Goal: Task Accomplishment & Management: Use online tool/utility

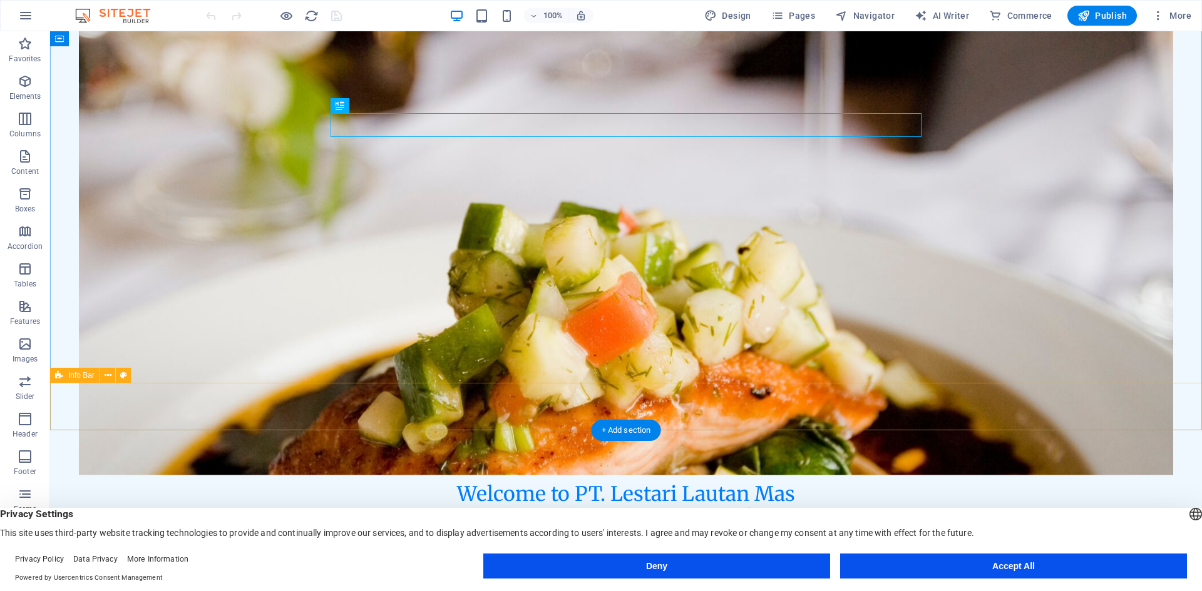
scroll to position [170, 0]
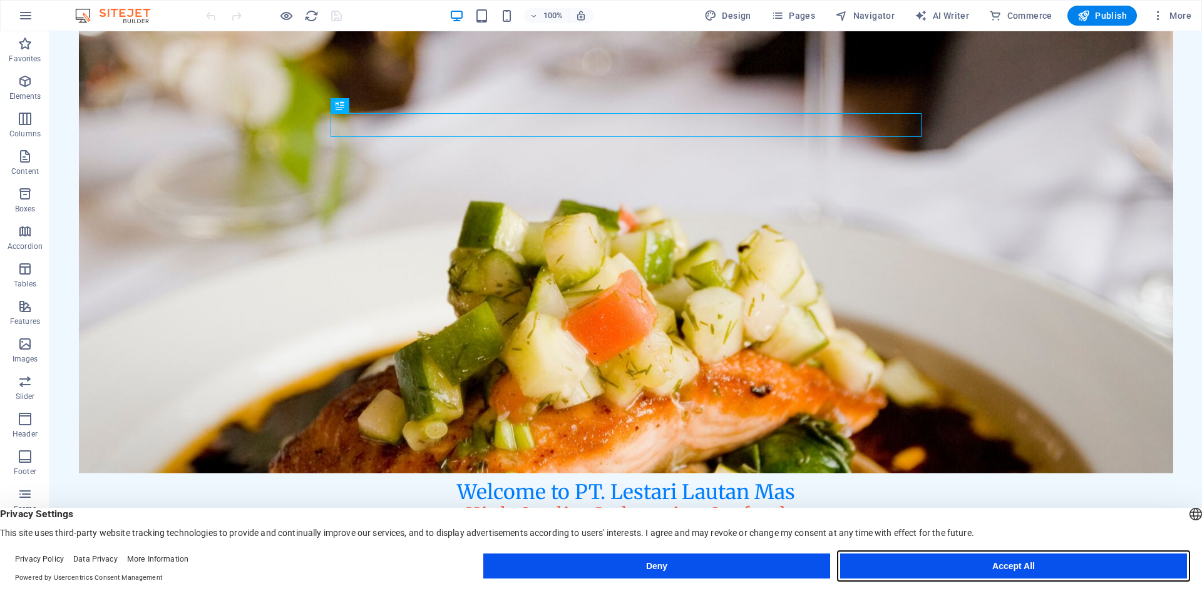
click at [1008, 566] on button "Accept All" at bounding box center [1013, 566] width 347 height 25
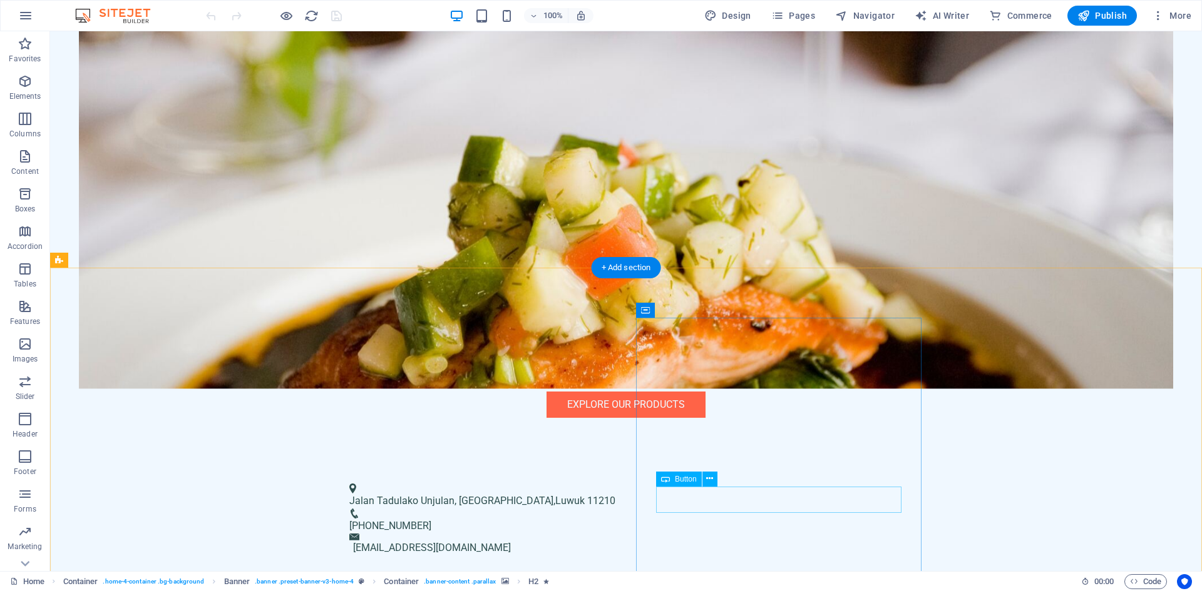
scroll to position [344, 0]
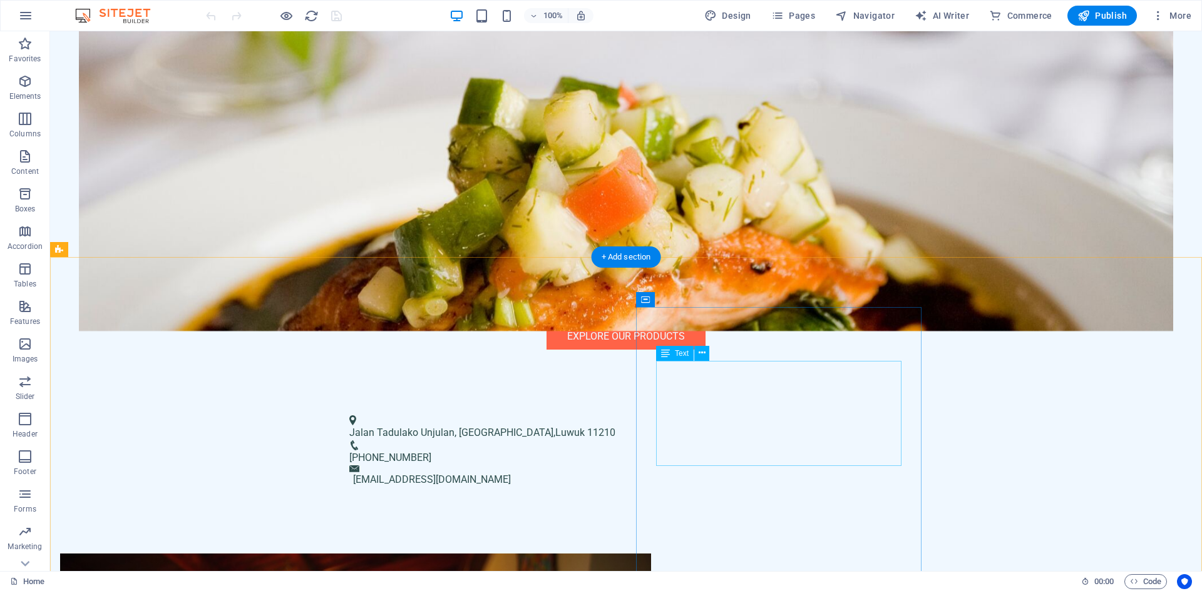
click at [687, 355] on span "Text" at bounding box center [682, 354] width 14 height 8
click at [681, 350] on span "Text" at bounding box center [682, 354] width 14 height 8
click at [698, 357] on icon at bounding box center [701, 353] width 7 height 13
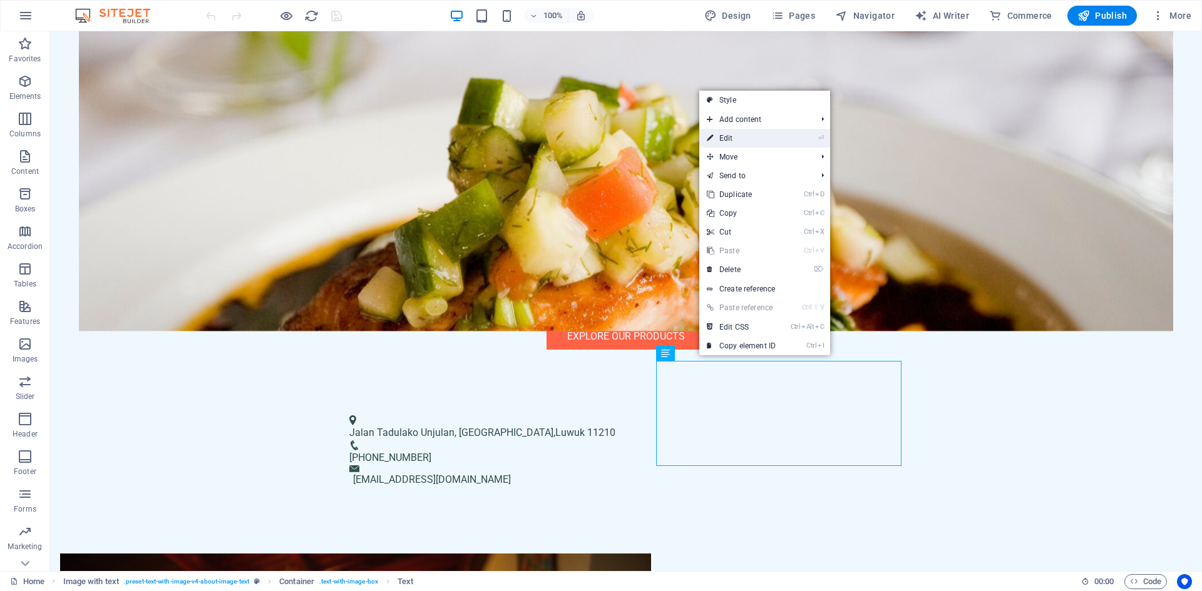
click at [746, 138] on link "⏎ Edit" at bounding box center [741, 138] width 84 height 19
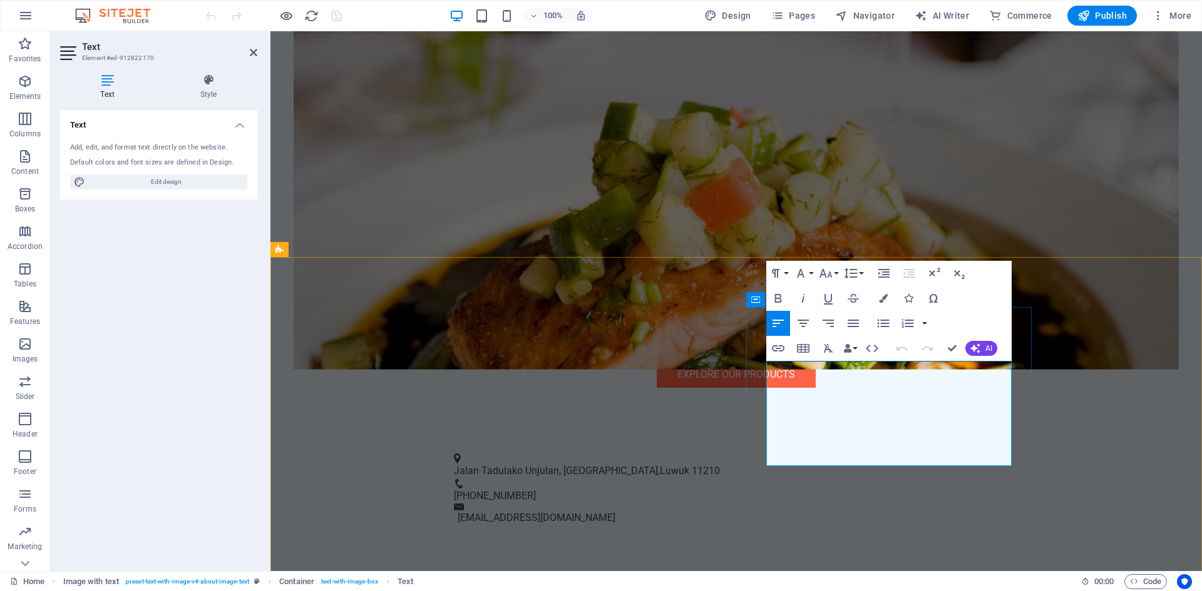
drag, startPoint x: 771, startPoint y: 371, endPoint x: 944, endPoint y: 452, distance: 191.2
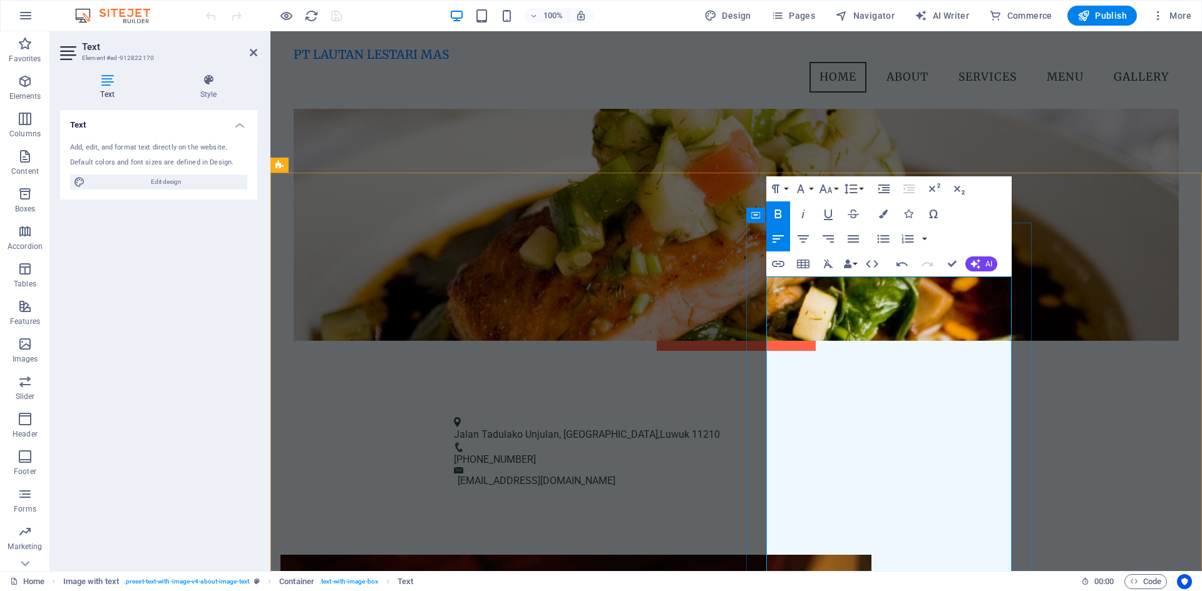
scroll to position [365, 0]
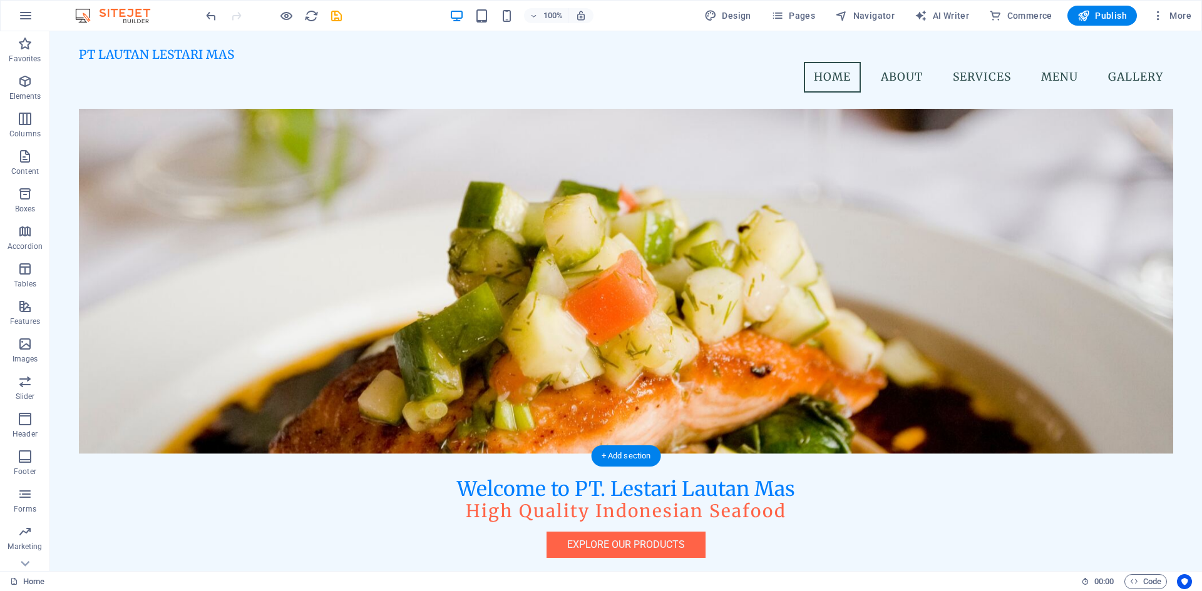
scroll to position [0, 0]
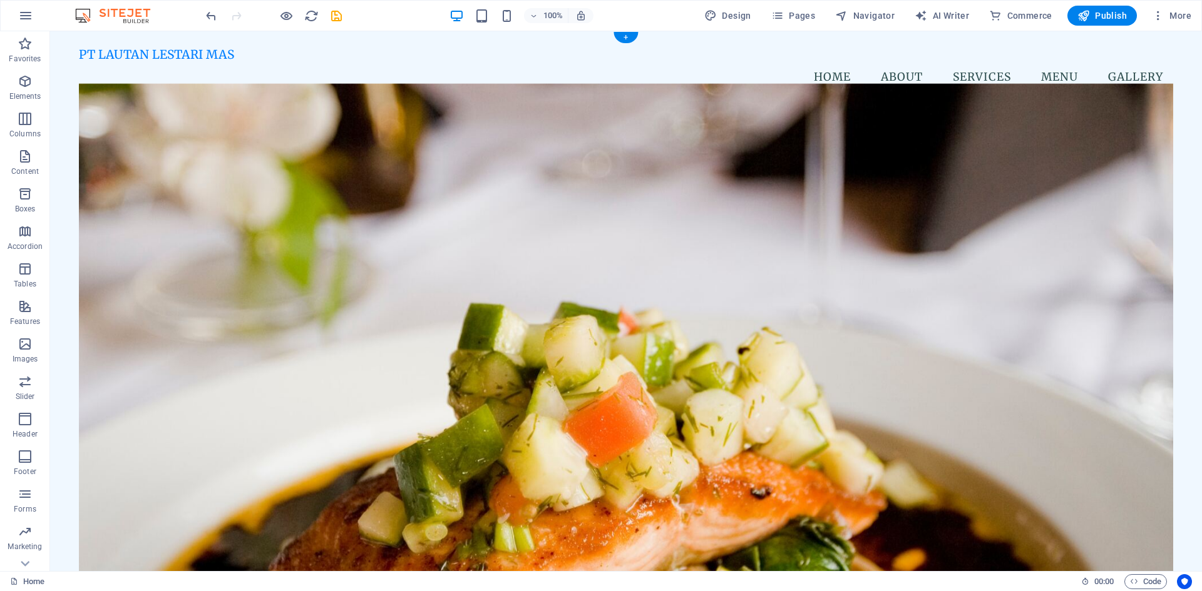
click at [857, 207] on figure at bounding box center [626, 330] width 1094 height 492
click at [103, 87] on icon at bounding box center [105, 86] width 7 height 13
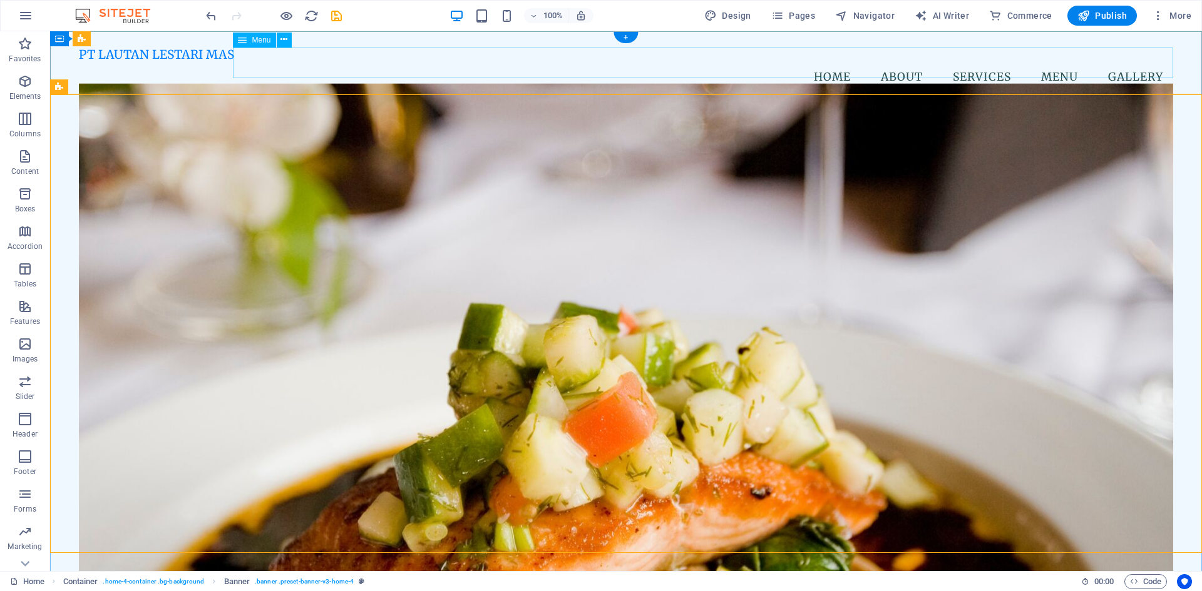
click at [891, 64] on nav "Home About Services Menu Gallery" at bounding box center [626, 77] width 1094 height 31
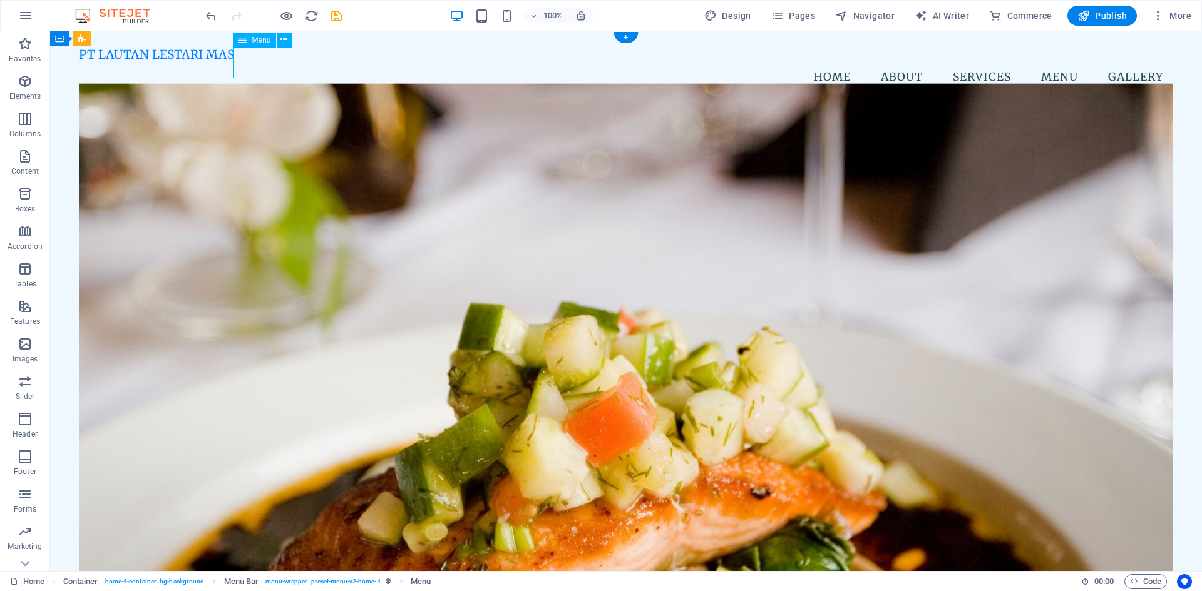
click at [892, 64] on nav "Home About Services Menu Gallery" at bounding box center [626, 77] width 1094 height 31
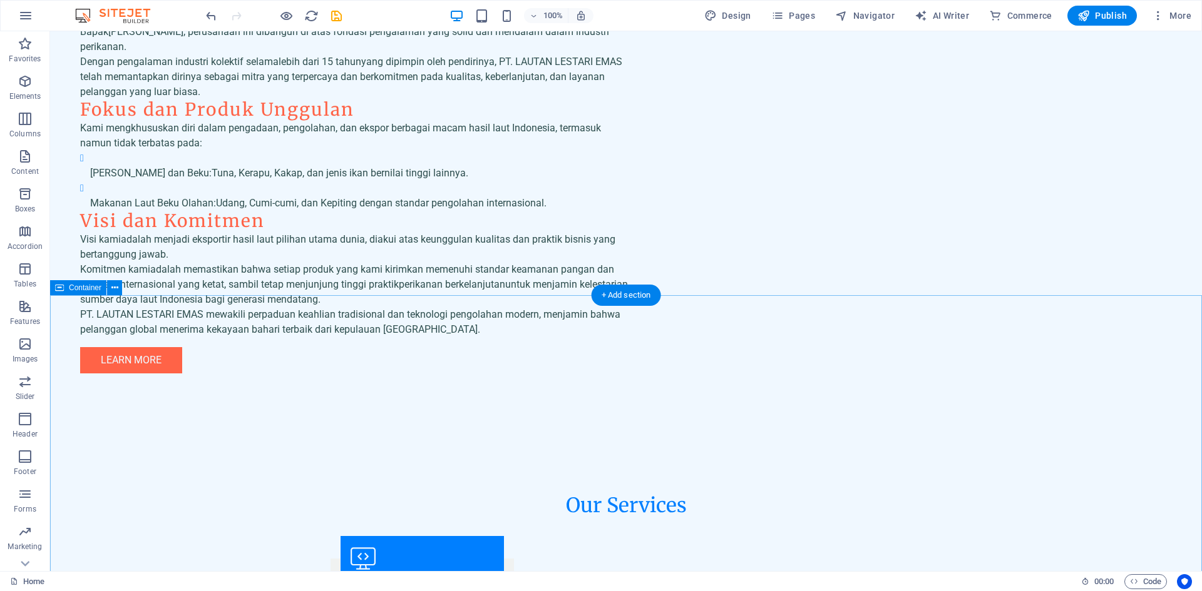
scroll to position [3532, 0]
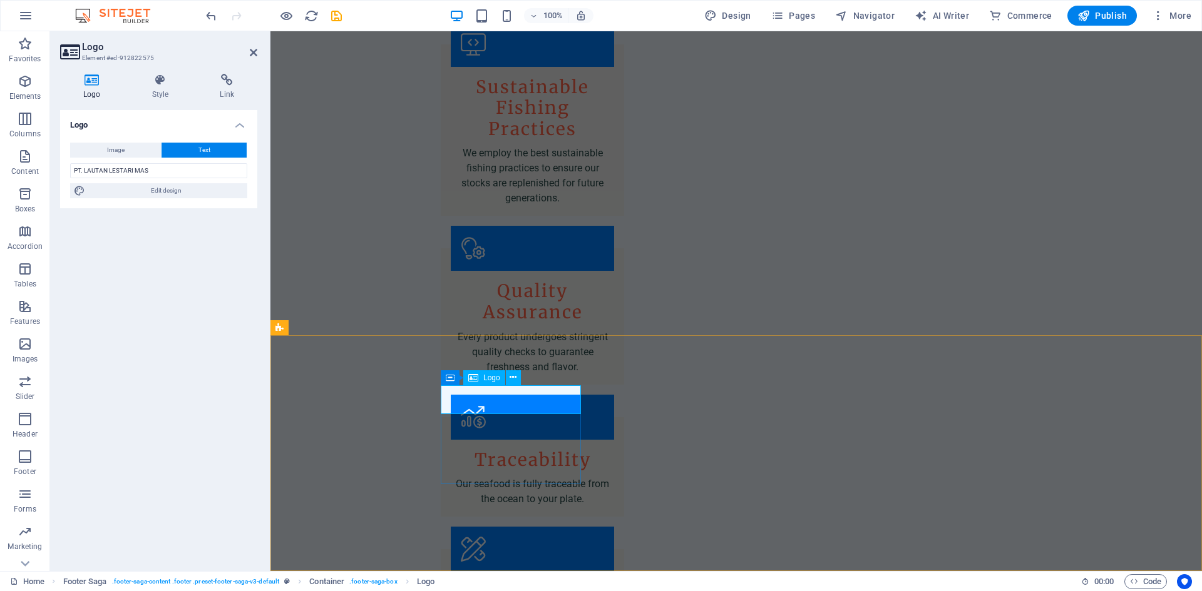
click at [513, 376] on icon at bounding box center [512, 377] width 7 height 13
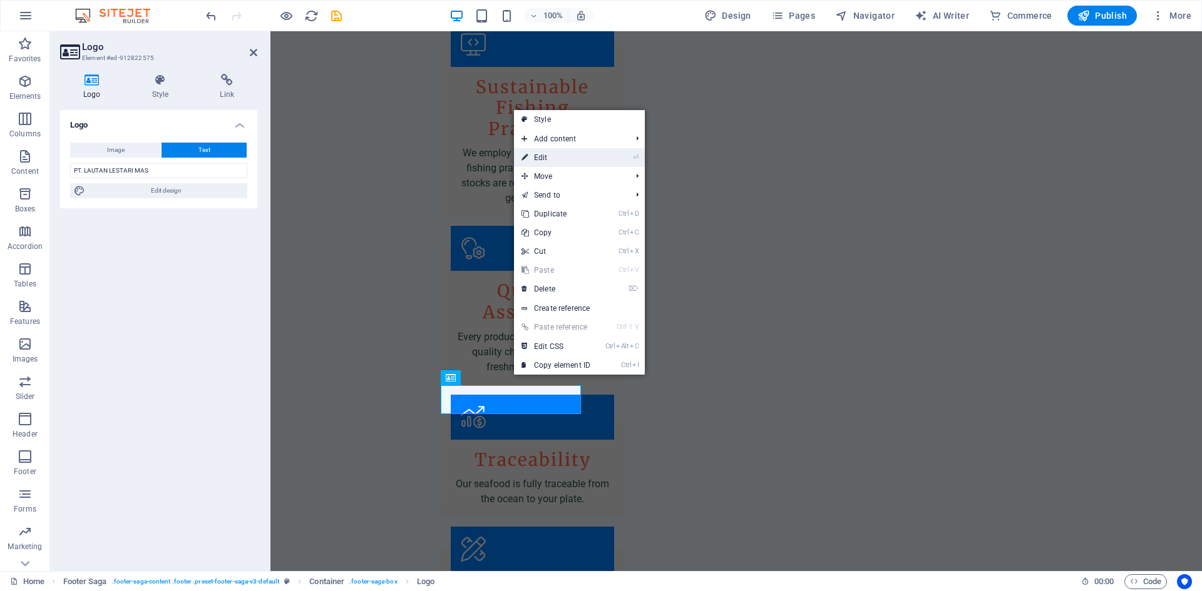
drag, startPoint x: 591, startPoint y: 156, endPoint x: 321, endPoint y: 126, distance: 272.1
click at [591, 156] on link "⏎ Edit" at bounding box center [556, 157] width 84 height 19
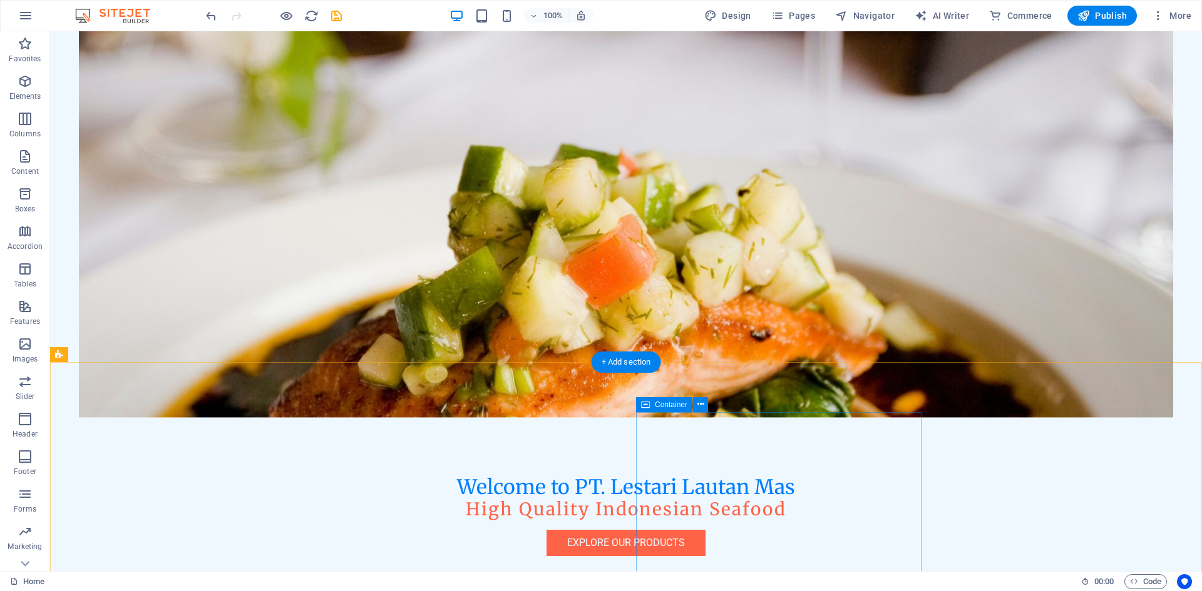
scroll to position [0, 0]
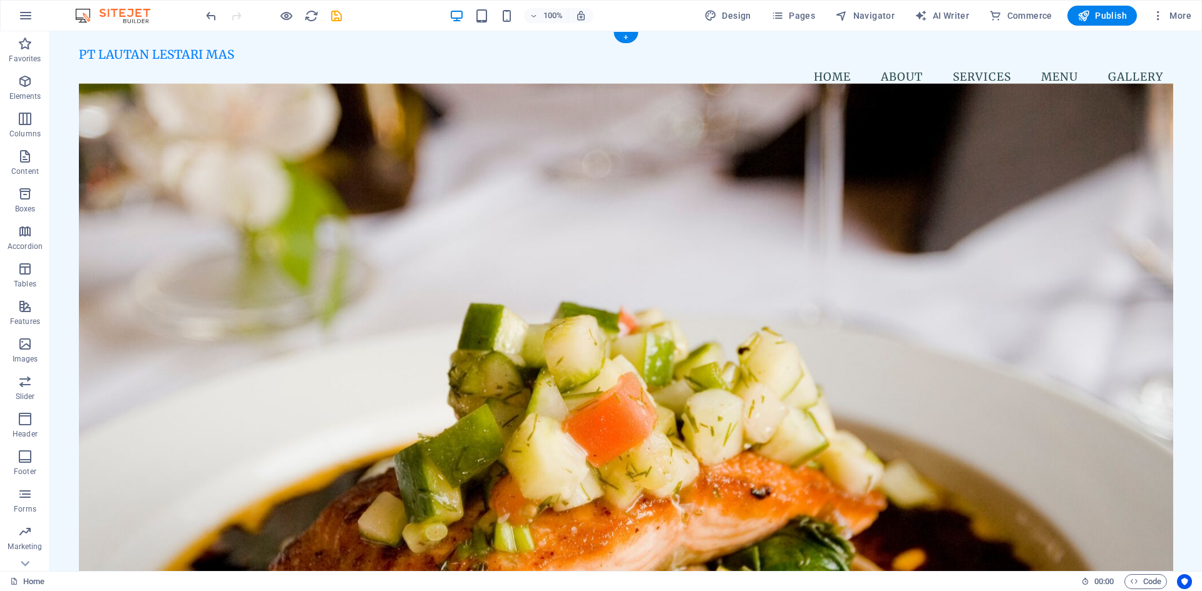
click at [853, 434] on figure at bounding box center [626, 330] width 1094 height 492
click at [106, 87] on icon at bounding box center [105, 86] width 7 height 13
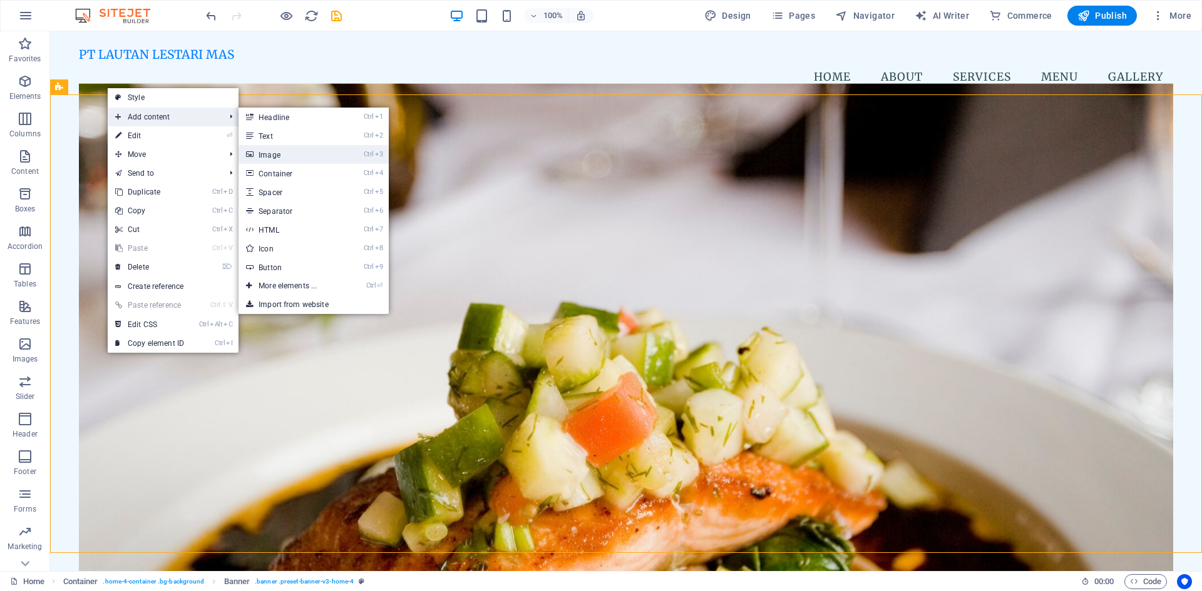
drag, startPoint x: 292, startPoint y: 158, endPoint x: 21, endPoint y: 127, distance: 272.1
click at [292, 158] on link "Ctrl 3 Image" at bounding box center [289, 154] width 103 height 19
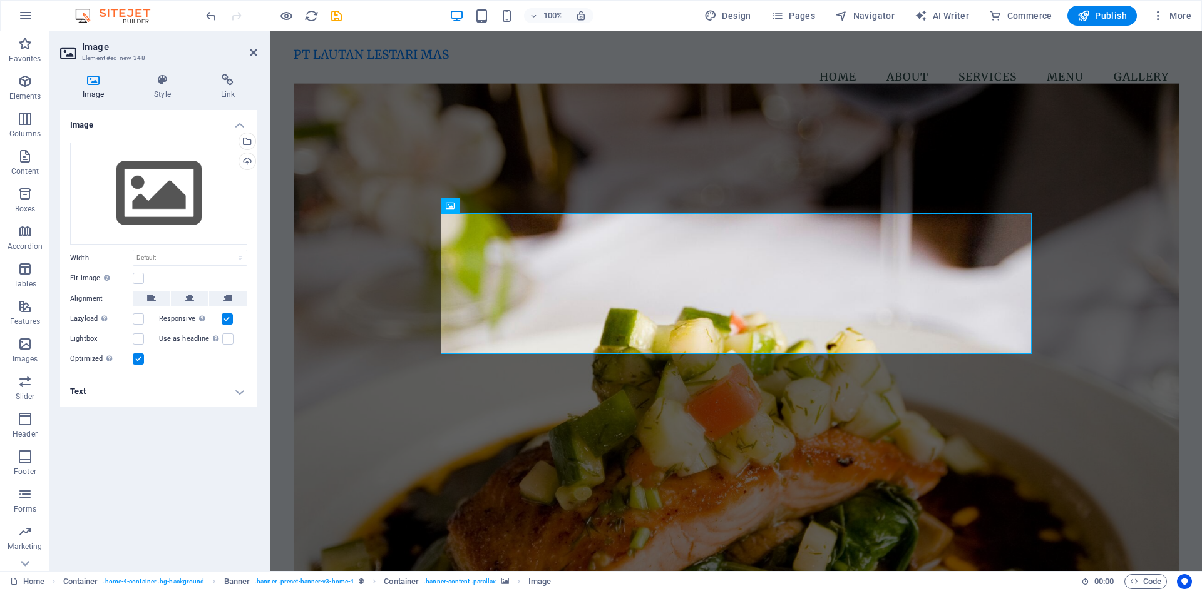
click at [620, 462] on figure at bounding box center [736, 330] width 885 height 492
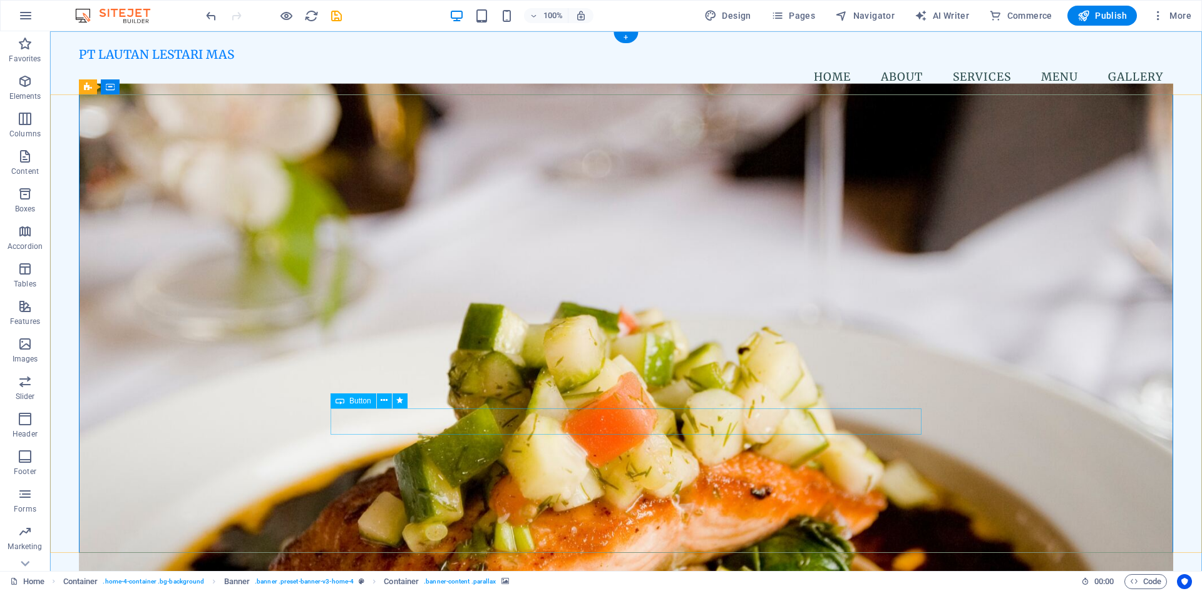
click at [386, 201] on icon at bounding box center [383, 205] width 7 height 13
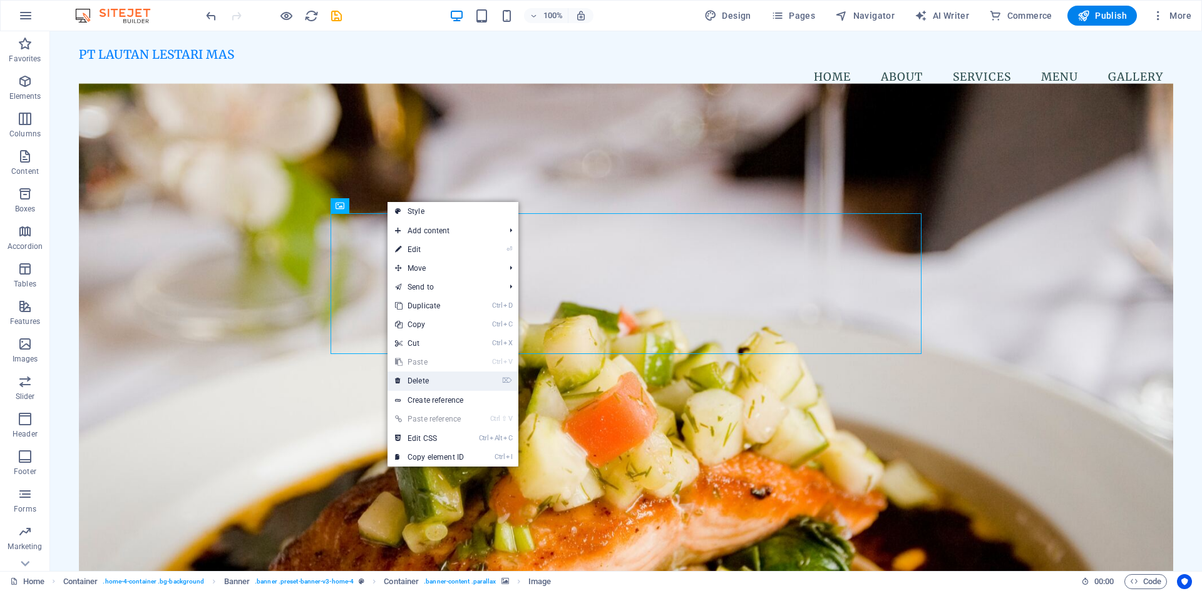
click at [437, 377] on link "⌦ Delete" at bounding box center [429, 381] width 84 height 19
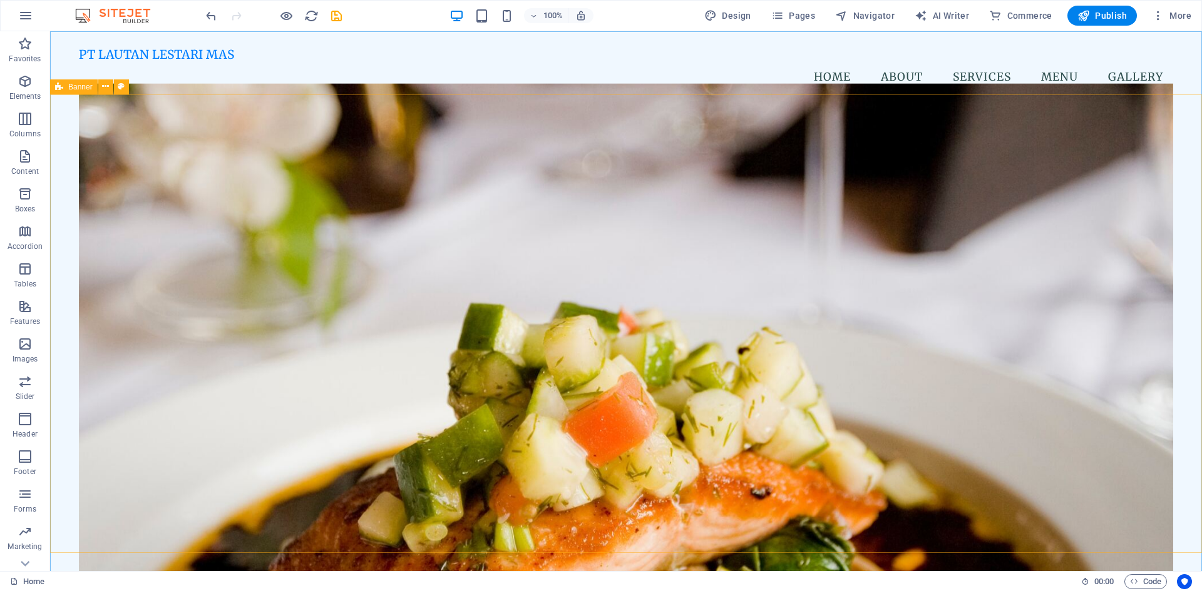
click at [78, 88] on span "Banner" at bounding box center [80, 87] width 24 height 8
click at [141, 151] on figure at bounding box center [626, 330] width 1094 height 492
click at [106, 87] on icon at bounding box center [105, 86] width 7 height 13
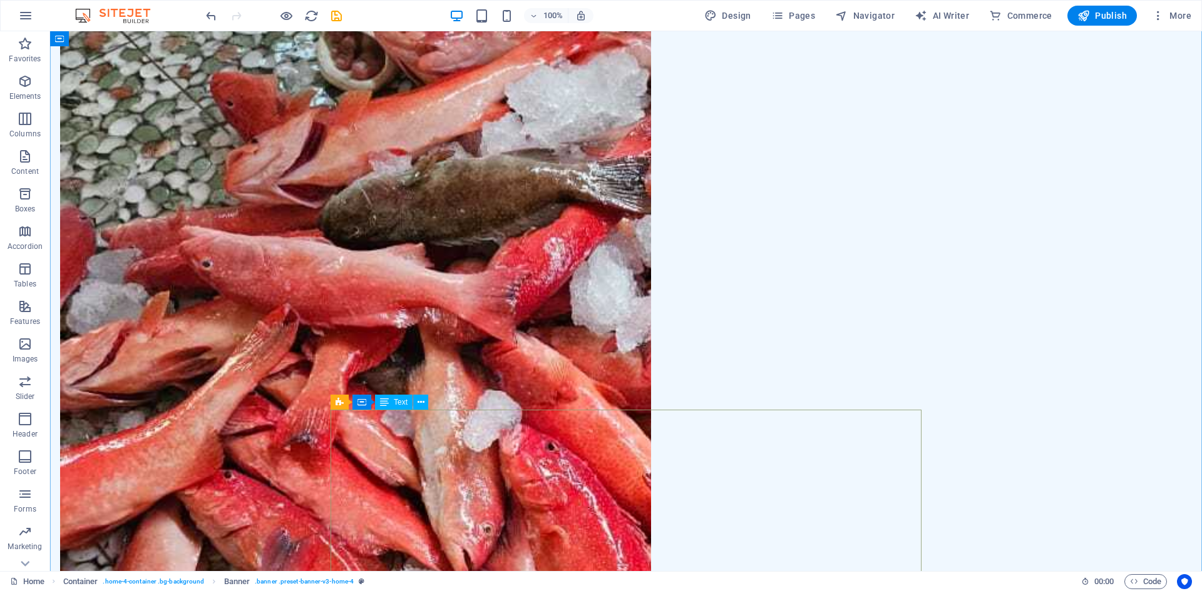
scroll to position [2184, 0]
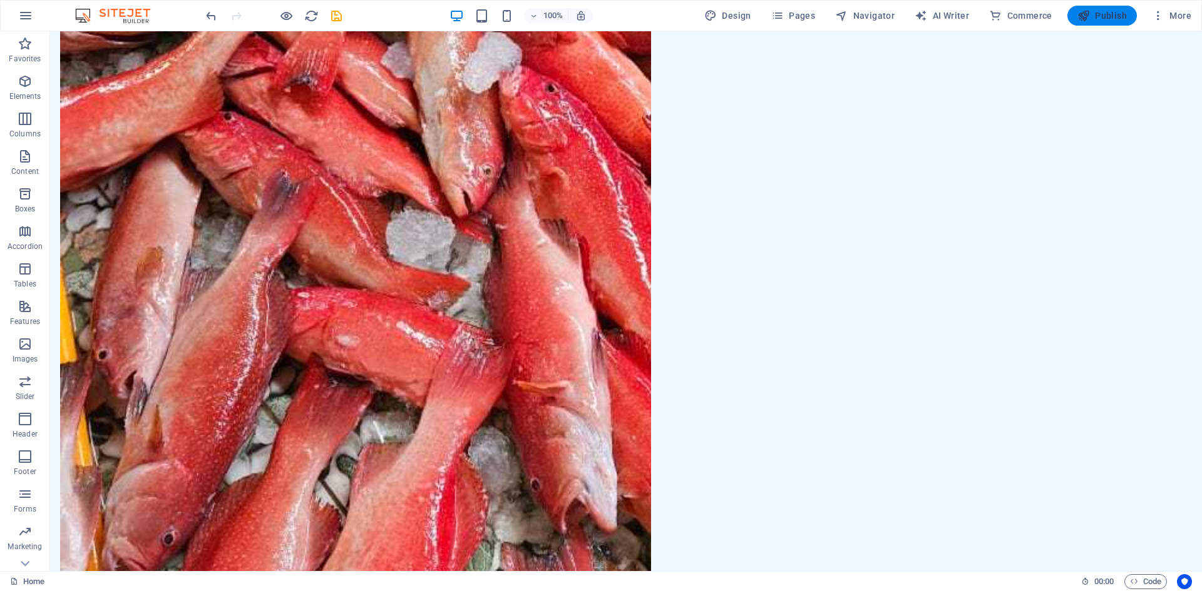
click at [1112, 11] on span "Publish" at bounding box center [1101, 15] width 49 height 13
checkbox input "false"
